Goal: Transaction & Acquisition: Purchase product/service

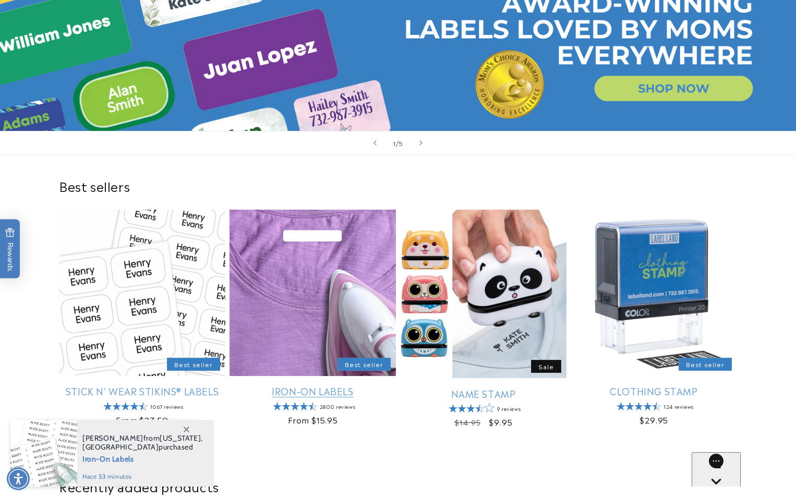
scroll to position [313, 0]
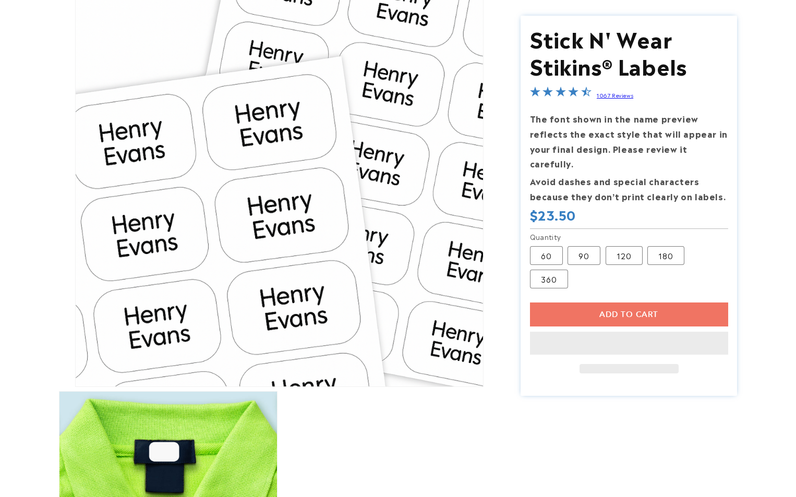
scroll to position [104, 0]
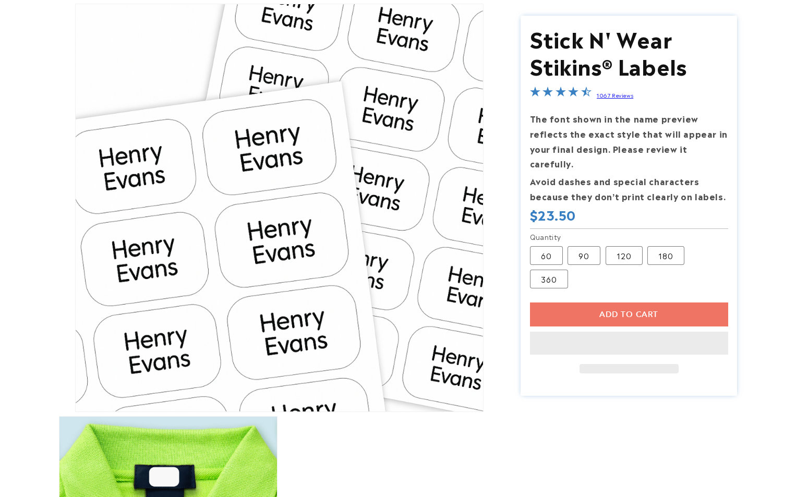
click at [680, 280] on section "Stick N' Wear Stikins® Labels Stick N' Wear Stikins® Labels 1067 Reviews The fo…" at bounding box center [628, 206] width 216 height 380
